Goal: Transaction & Acquisition: Obtain resource

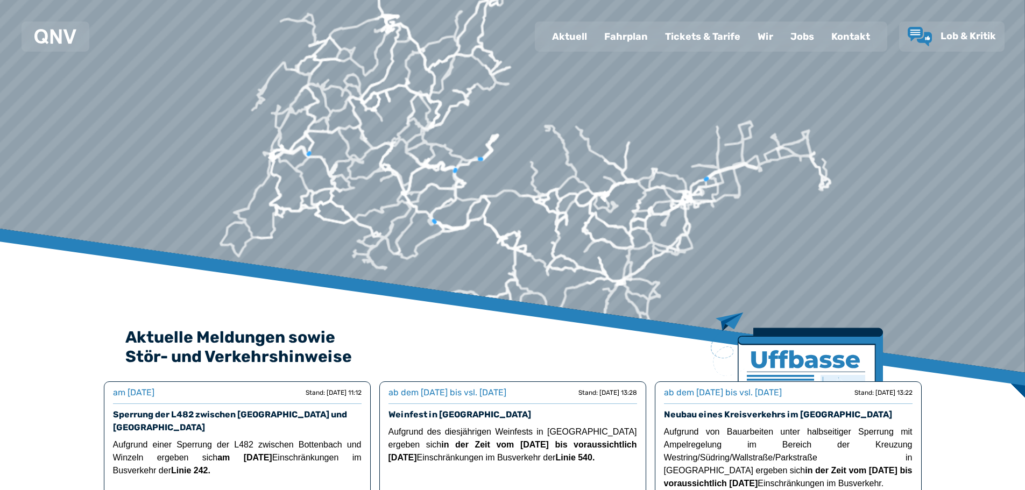
click at [628, 36] on div "Fahrplan" at bounding box center [626, 37] width 61 height 28
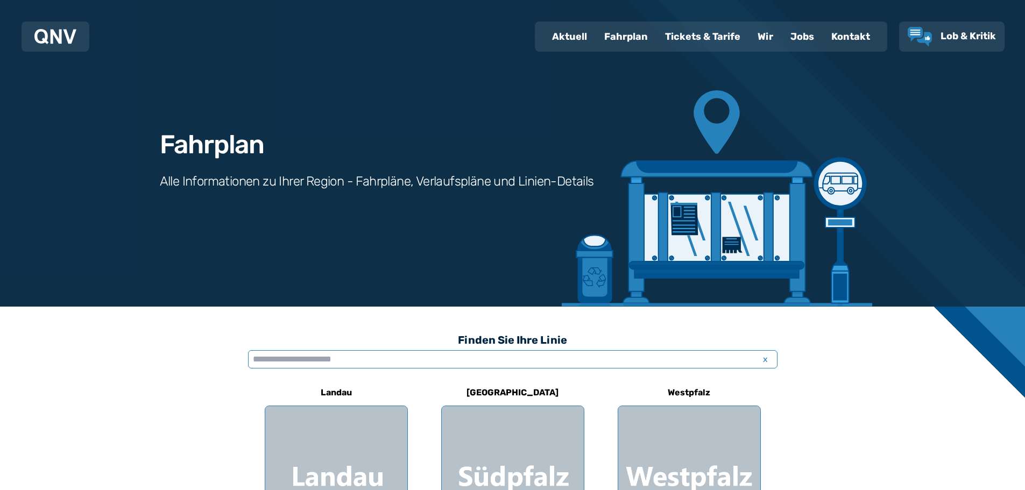
click at [531, 356] on input "text" at bounding box center [512, 359] width 529 height 18
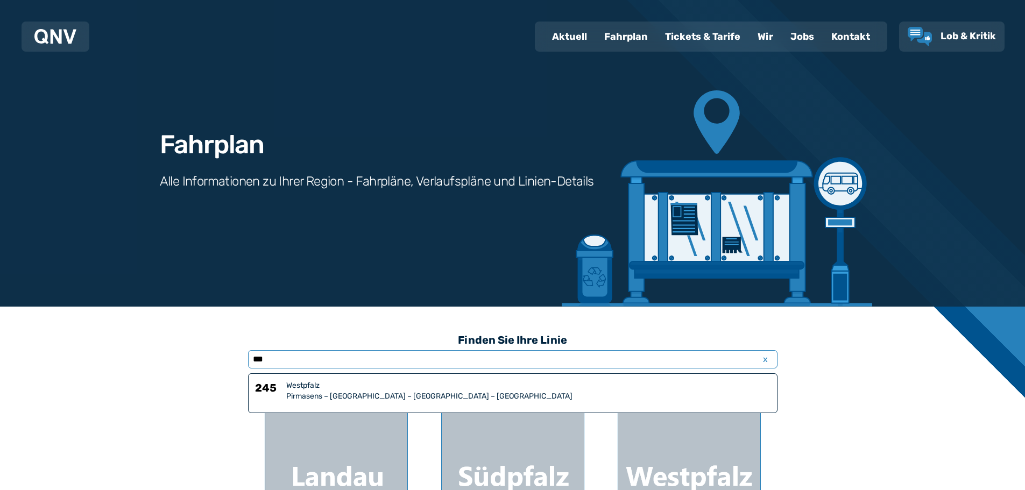
type input "***"
click at [318, 395] on div "Pirmasens – [GEOGRAPHIC_DATA] – [GEOGRAPHIC_DATA] – [GEOGRAPHIC_DATA]" at bounding box center [528, 396] width 484 height 11
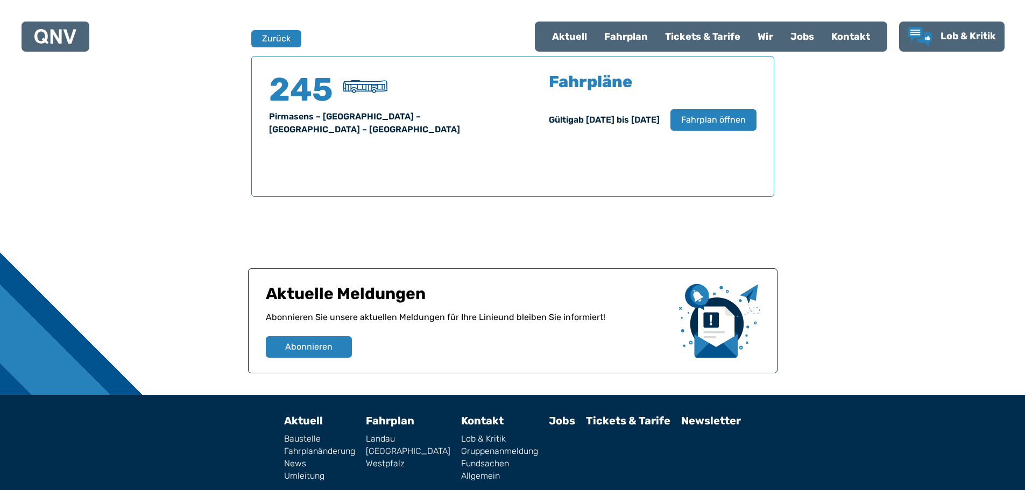
scroll to position [709, 0]
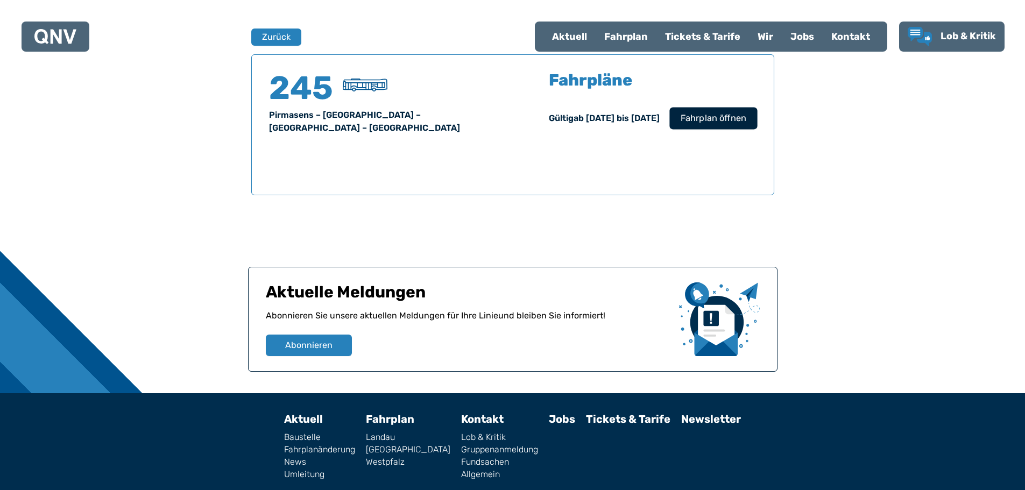
click at [699, 121] on span "Fahrplan öffnen" at bounding box center [713, 118] width 66 height 13
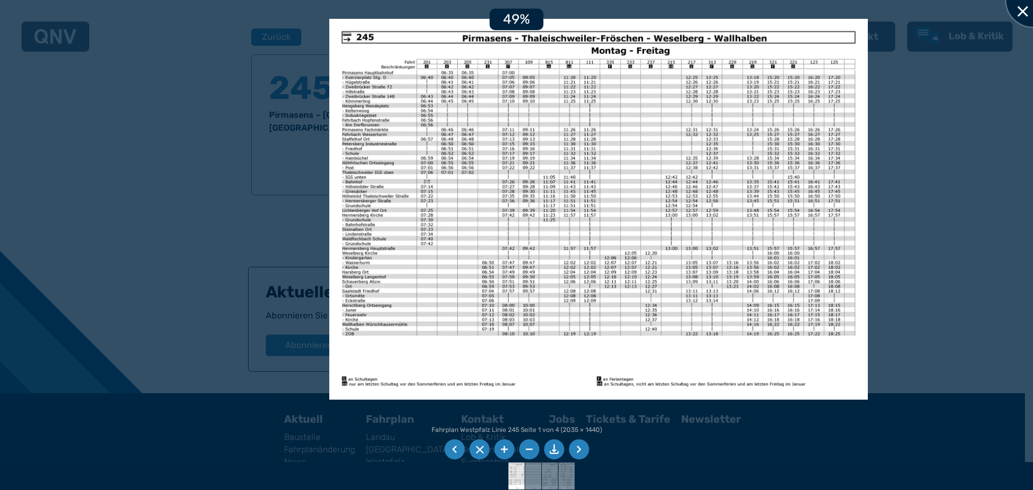
click at [1024, 6] on div at bounding box center [1033, 0] width 54 height 54
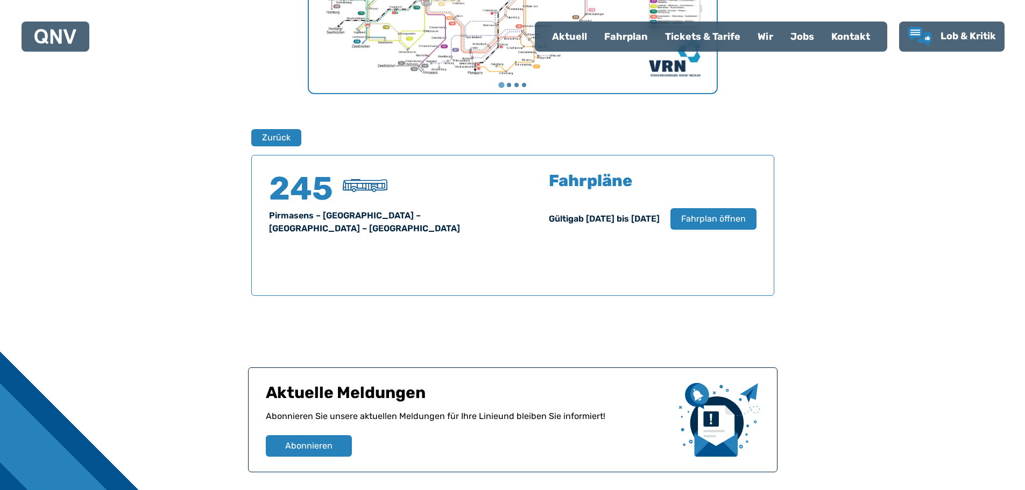
scroll to position [586, 0]
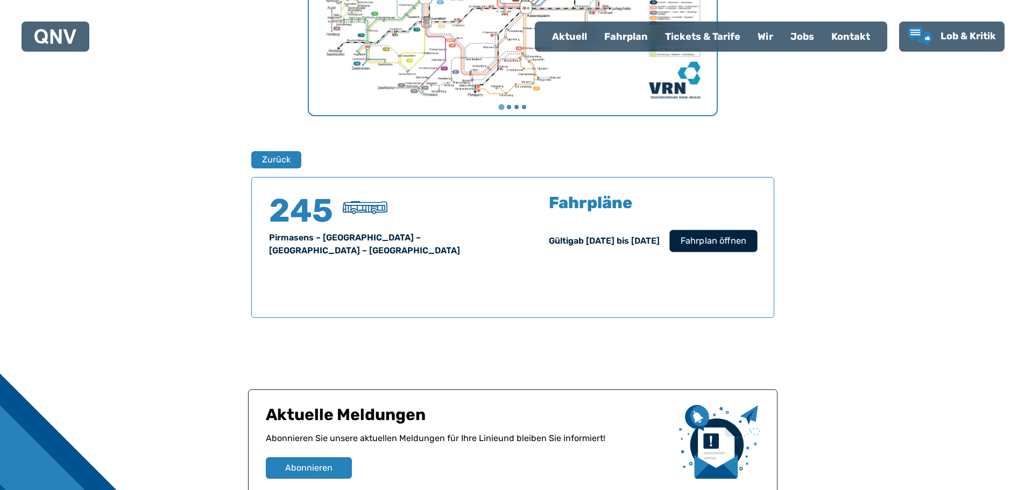
click at [714, 244] on span "Fahrplan öffnen" at bounding box center [713, 241] width 66 height 13
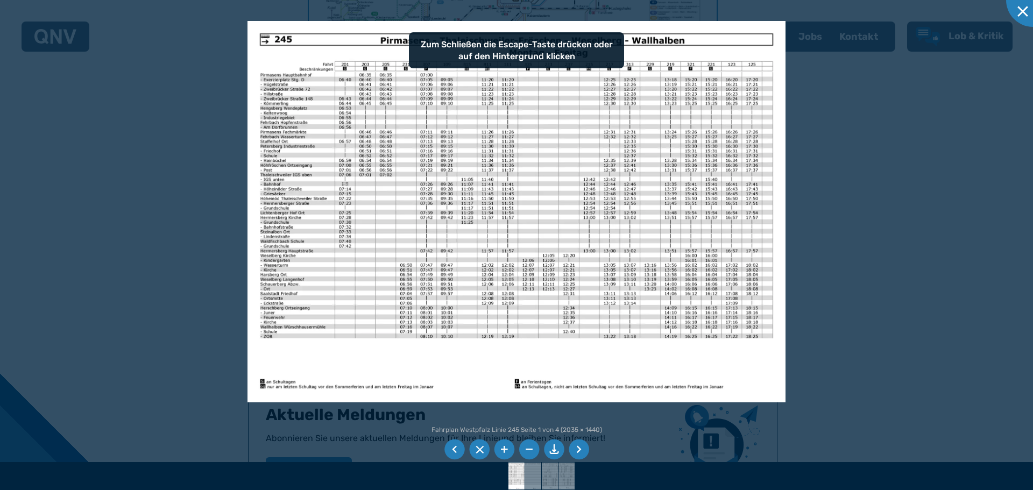
click at [557, 450] on li at bounding box center [554, 450] width 20 height 20
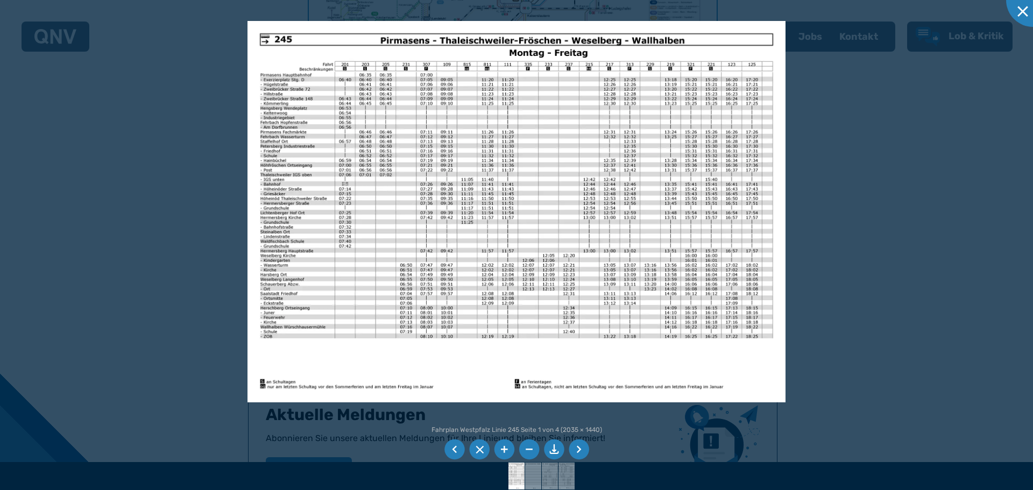
click at [476, 448] on li at bounding box center [479, 450] width 20 height 20
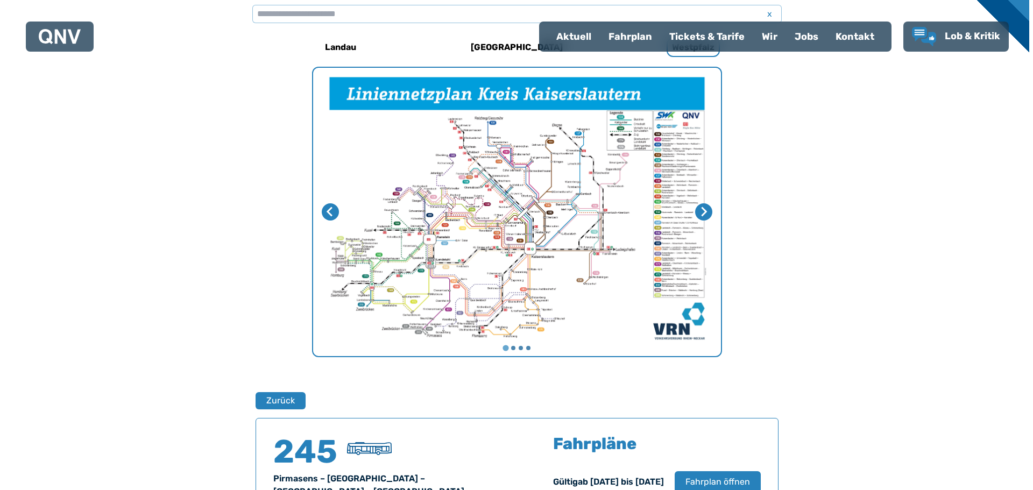
scroll to position [640, 0]
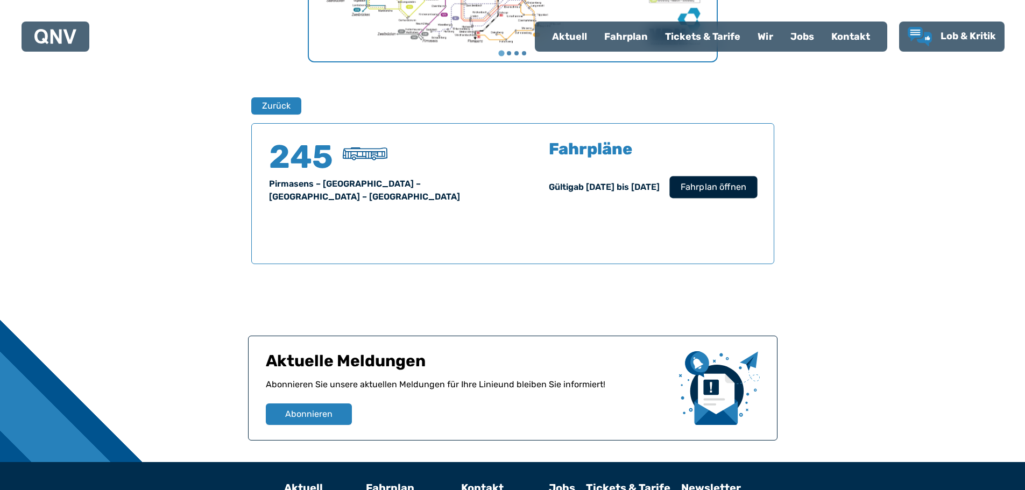
click at [711, 190] on span "Fahrplan öffnen" at bounding box center [713, 187] width 66 height 13
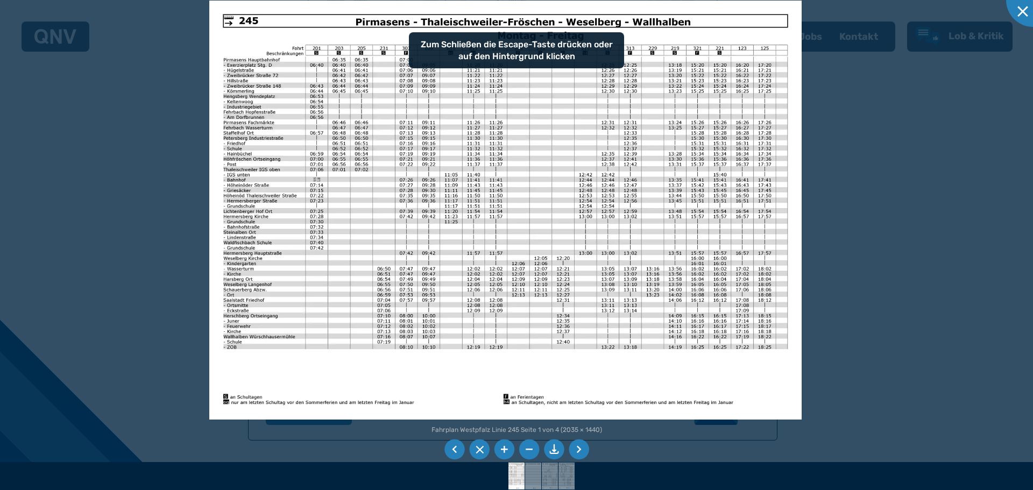
click at [498, 451] on li at bounding box center [504, 450] width 20 height 20
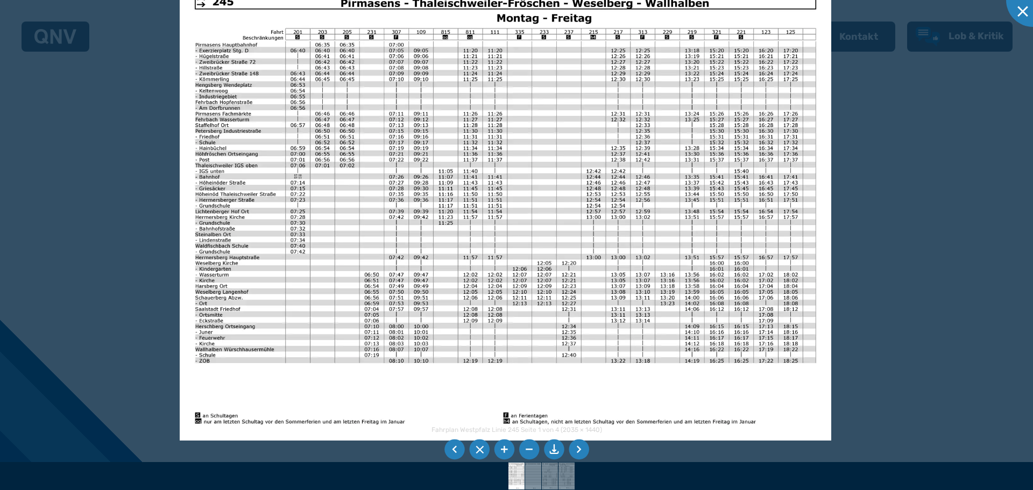
click at [450, 451] on li at bounding box center [454, 450] width 20 height 20
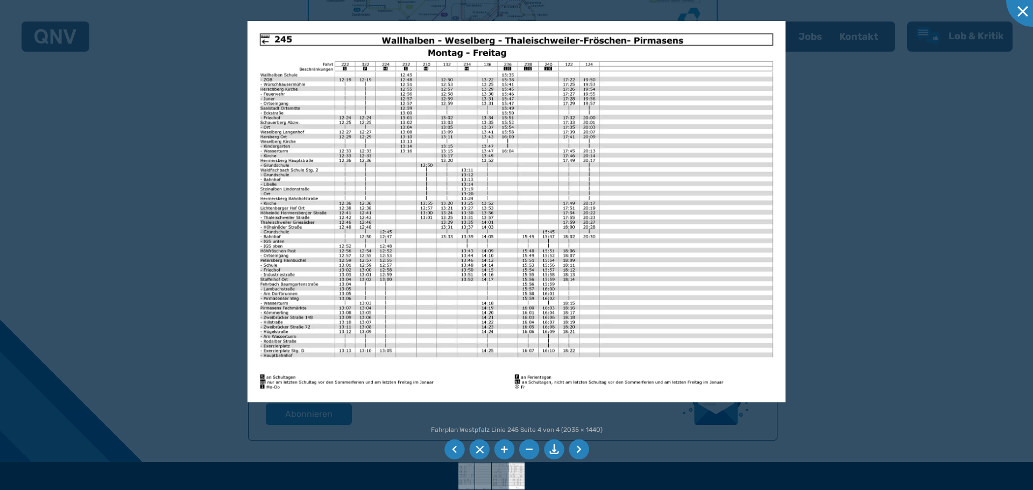
click at [578, 445] on li at bounding box center [579, 450] width 20 height 20
